Goal: Transaction & Acquisition: Obtain resource

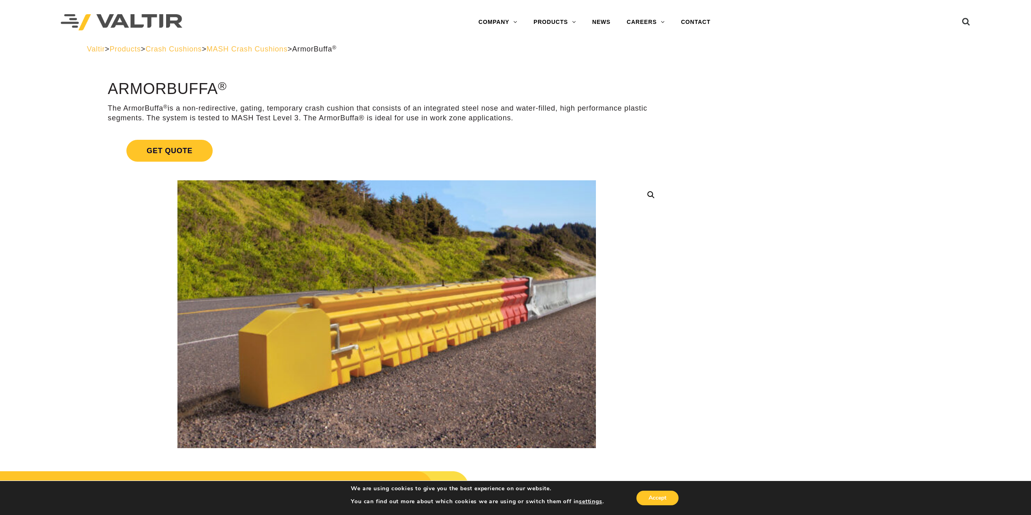
click at [288, 48] on span "MASH Crash Cushions" at bounding box center [247, 49] width 81 height 8
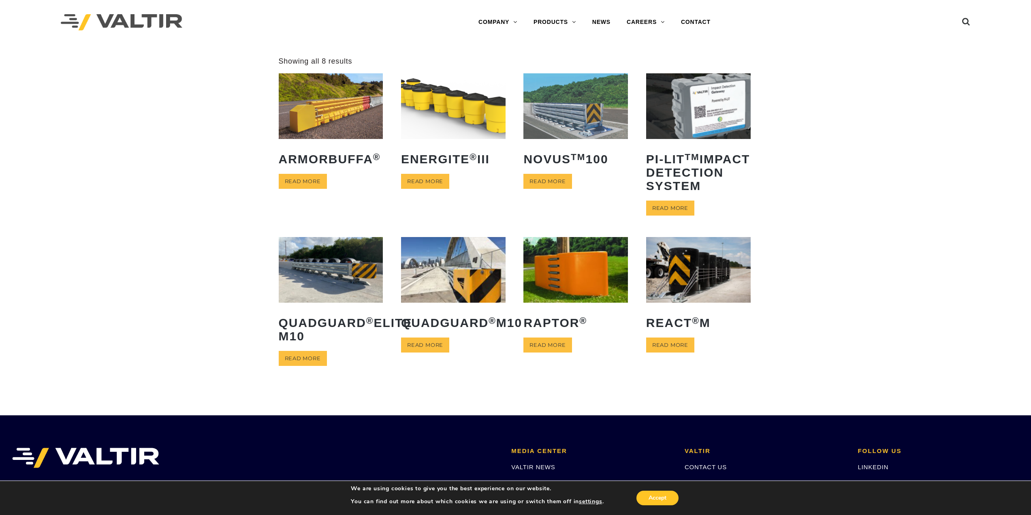
click at [449, 125] on img at bounding box center [453, 105] width 105 height 65
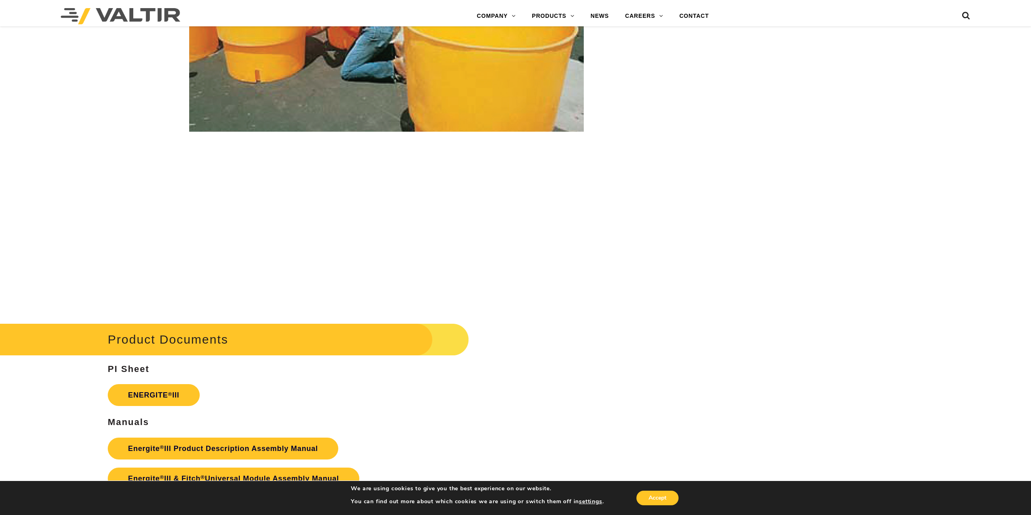
scroll to position [1337, 0]
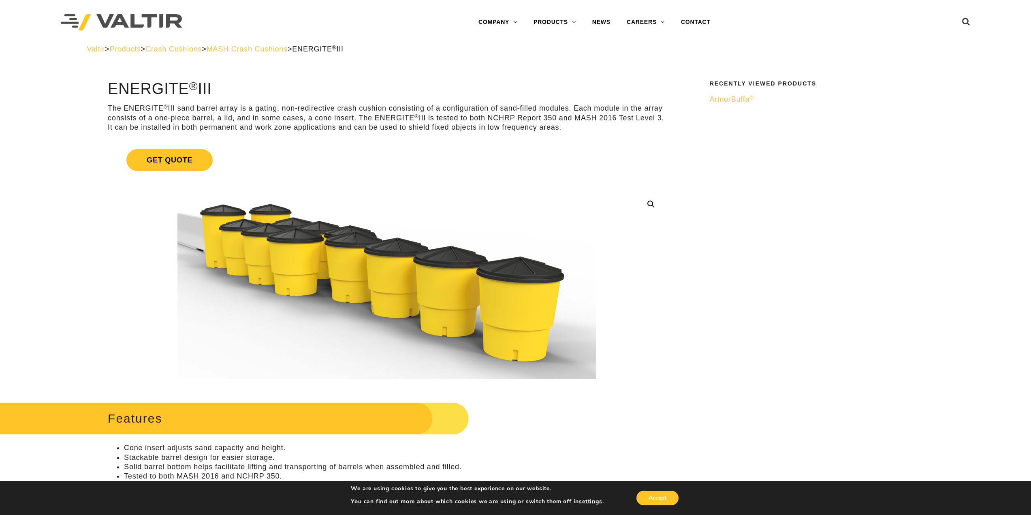
click at [288, 47] on span "MASH Crash Cushions" at bounding box center [247, 49] width 81 height 8
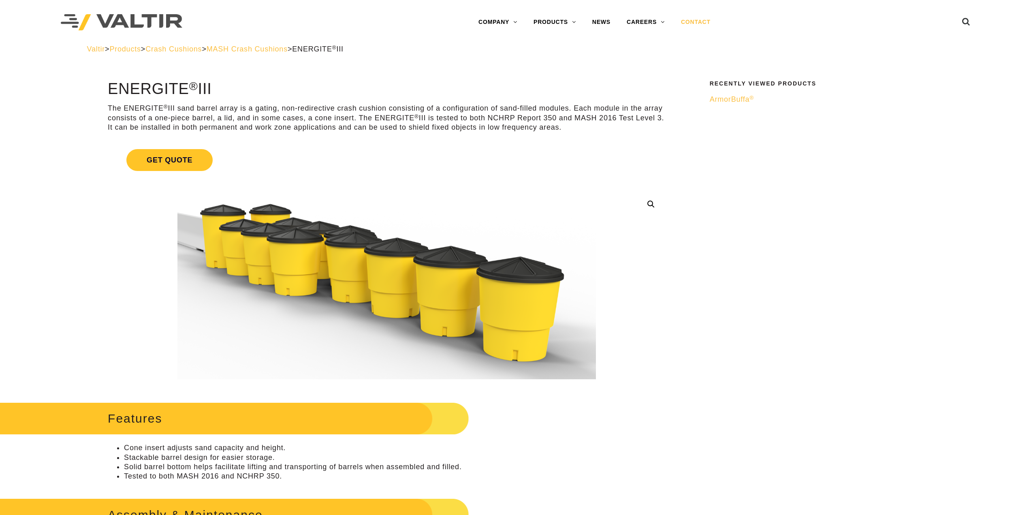
click at [699, 23] on link "CONTACT" at bounding box center [696, 22] width 46 height 16
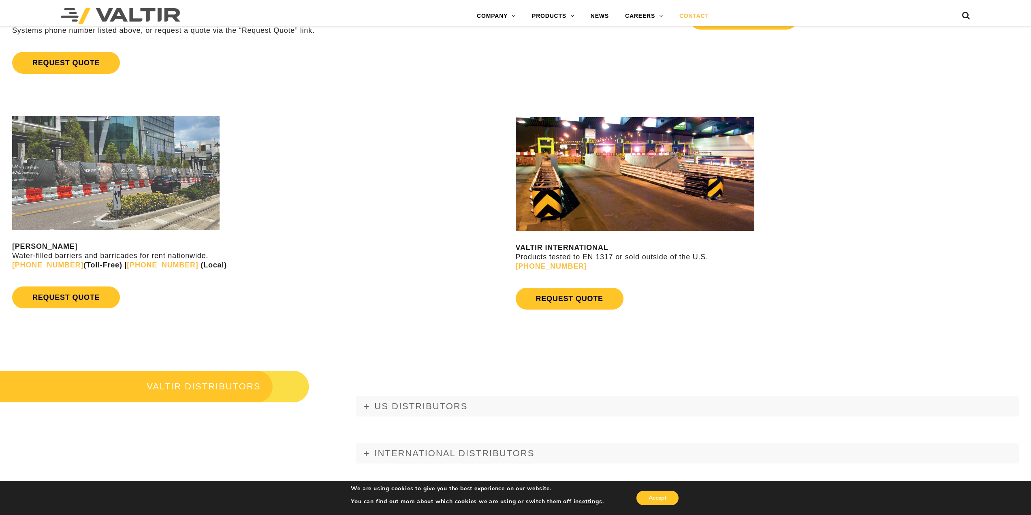
scroll to position [932, 0]
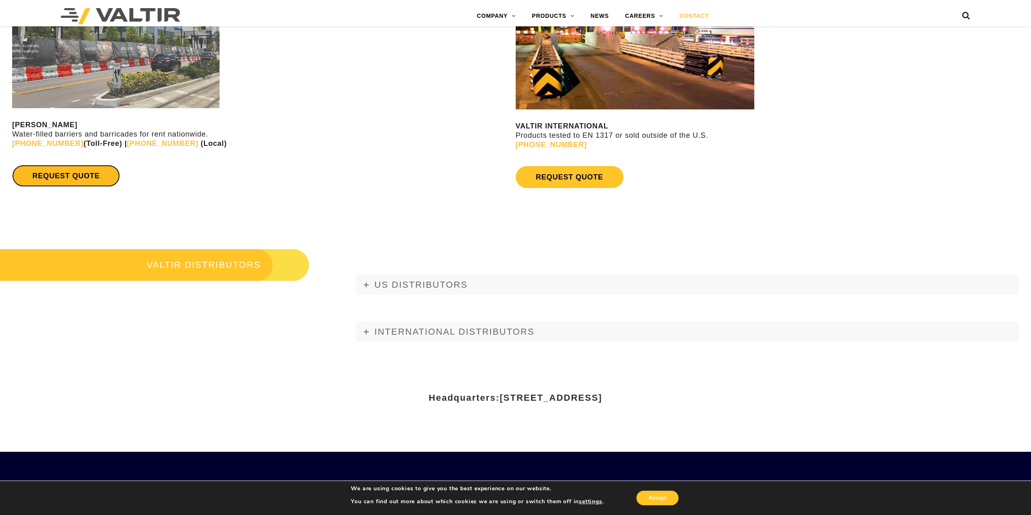
click at [73, 184] on link "REQUEST QUOTE" at bounding box center [66, 176] width 108 height 22
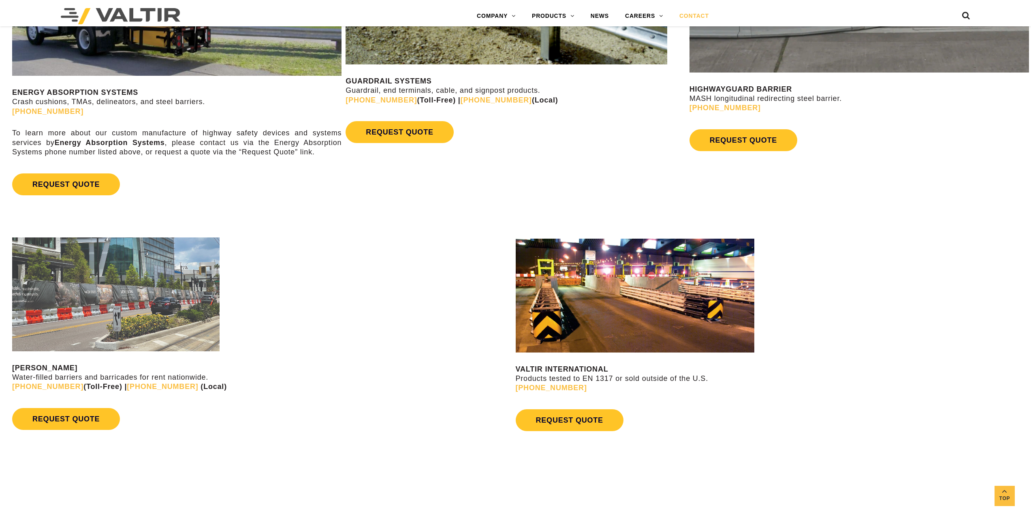
scroll to position [527, 0]
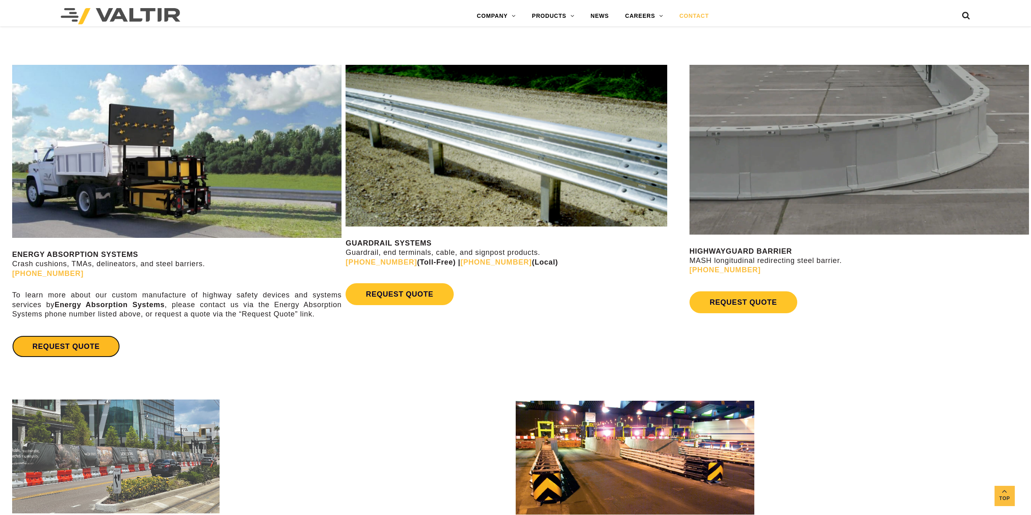
click at [83, 349] on link "REQUEST QUOTE" at bounding box center [66, 346] width 108 height 22
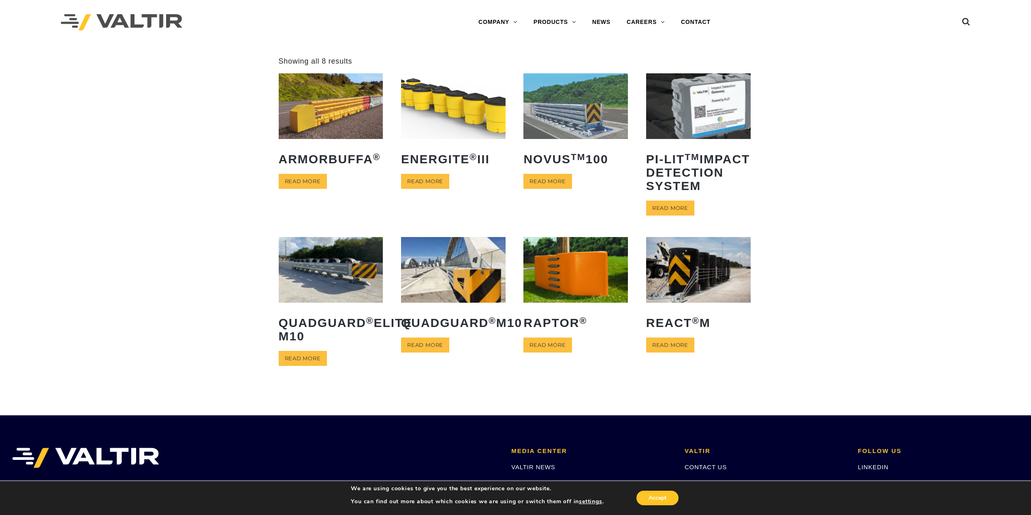
click at [681, 302] on img at bounding box center [698, 269] width 105 height 65
